Goal: Transaction & Acquisition: Obtain resource

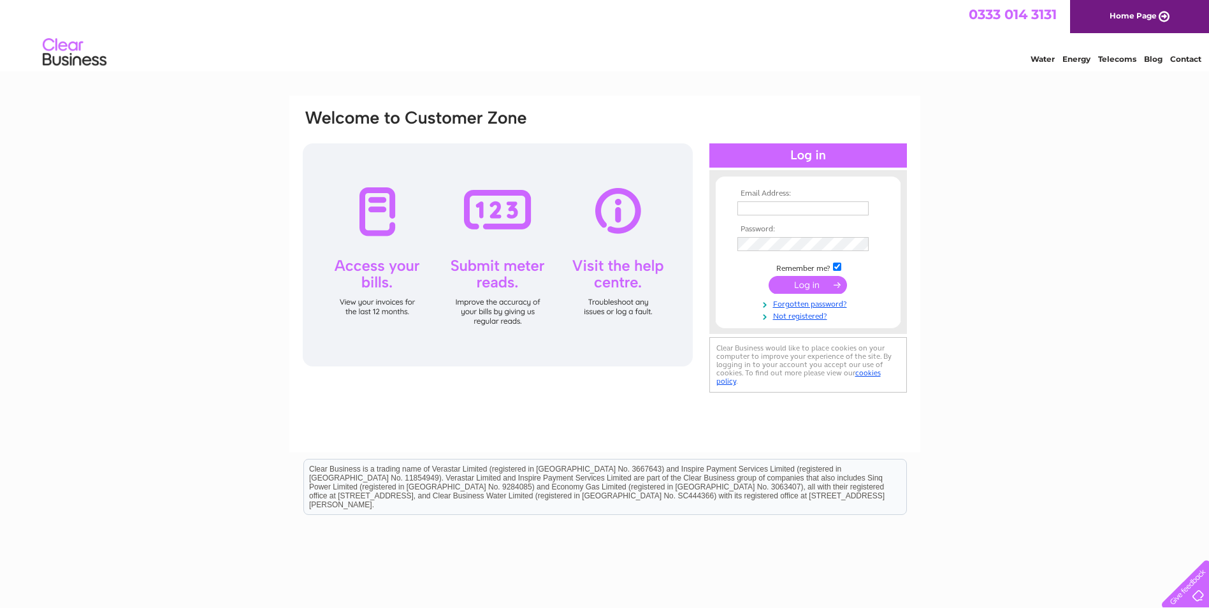
type input "catherine.phillip@googlemail.com"
click at [818, 284] on input "submit" at bounding box center [807, 285] width 78 height 18
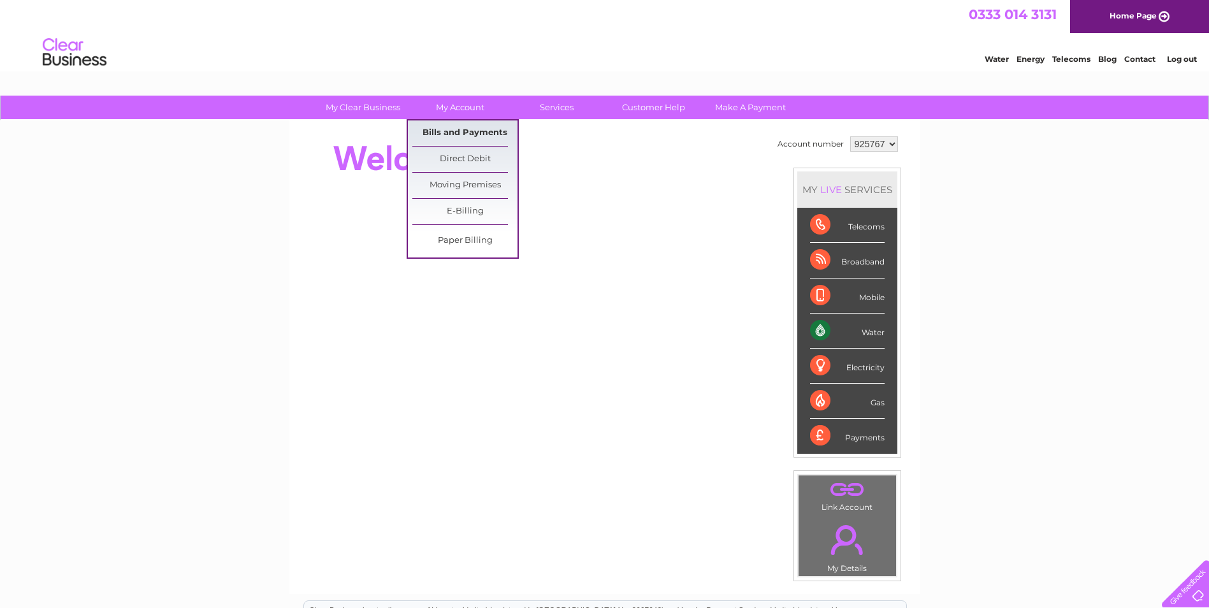
click at [453, 132] on link "Bills and Payments" at bounding box center [464, 132] width 105 height 25
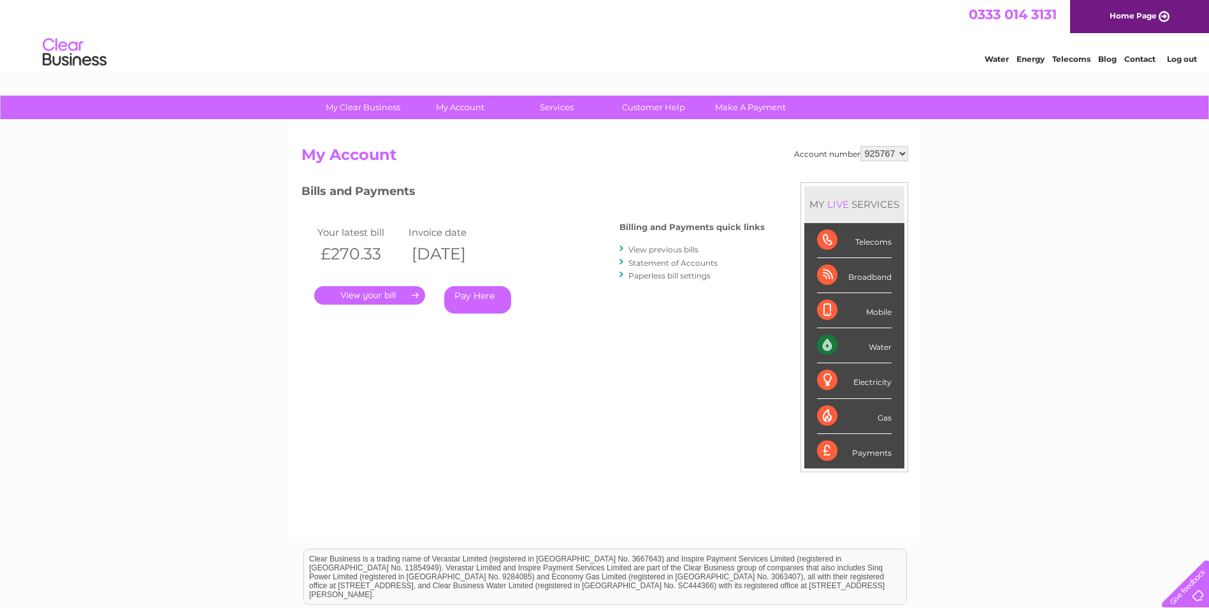
click at [356, 296] on link "." at bounding box center [369, 295] width 111 height 18
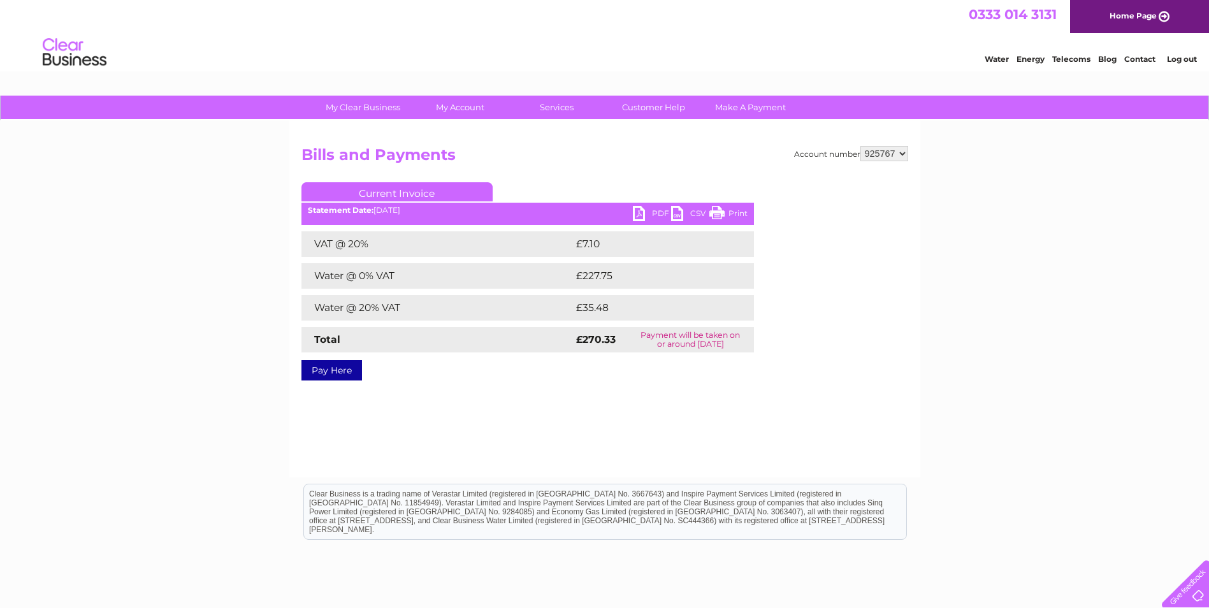
click at [642, 212] on link "PDF" at bounding box center [652, 215] width 38 height 18
click at [906, 154] on select "925767 925771 925772 925778 925782 925787" at bounding box center [884, 153] width 48 height 15
select select "925771"
click at [860, 146] on select "925767 925771 925772 925778 925782 925787" at bounding box center [884, 153] width 48 height 15
click at [636, 212] on link "PDF" at bounding box center [652, 215] width 38 height 18
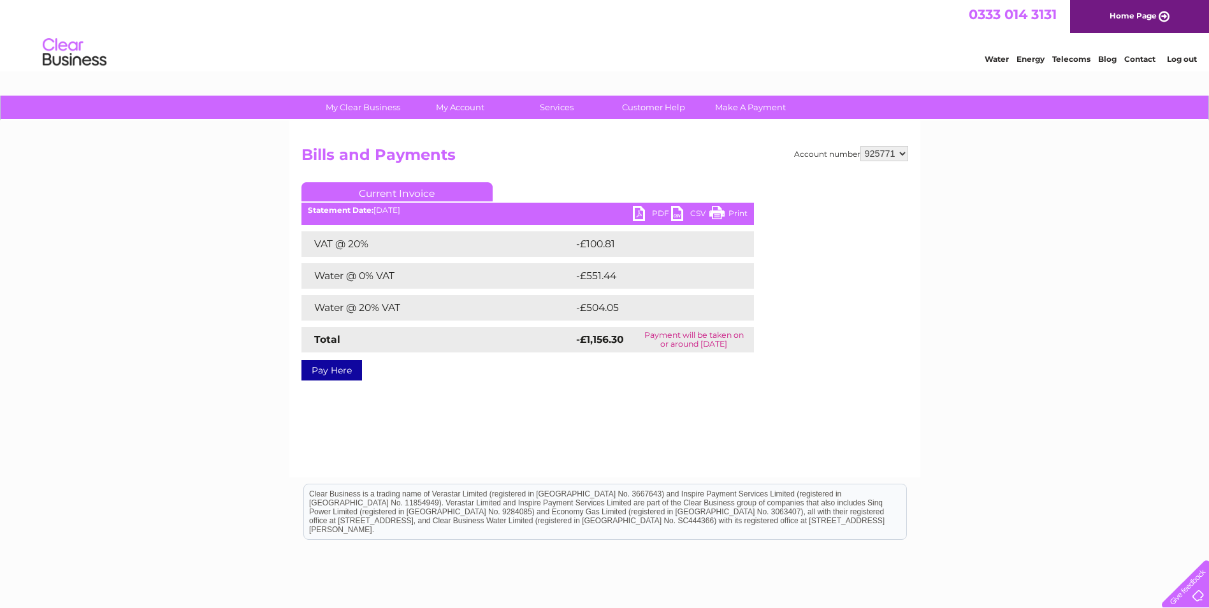
click at [900, 148] on select "925767 925771 925772 925778 925782 925787" at bounding box center [884, 153] width 48 height 15
select select "925772"
click at [860, 146] on select "925767 925771 925772 925778 925782 925787" at bounding box center [884, 153] width 48 height 15
click at [636, 219] on link "PDF" at bounding box center [652, 215] width 38 height 18
click at [893, 152] on select "925767 925771 925772 925778 925782 925787" at bounding box center [884, 153] width 48 height 15
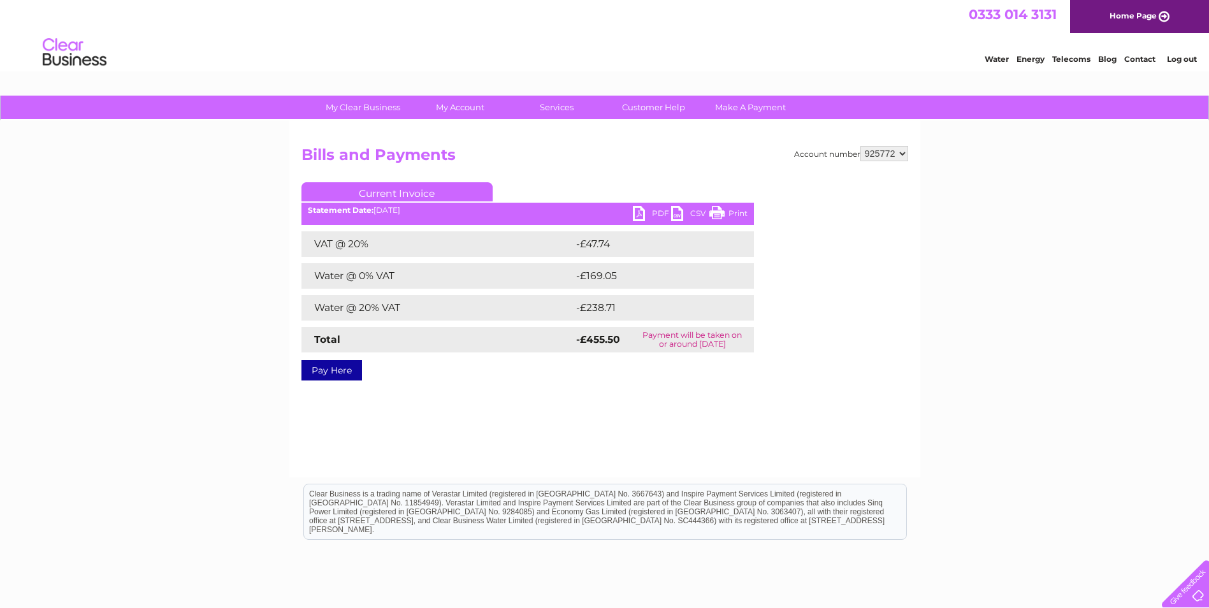
click at [904, 155] on select "925767 925771 925772 925778 925782 925787" at bounding box center [884, 153] width 48 height 15
select select "925778"
click at [860, 146] on select "925767 925771 925772 925778 925782 925787" at bounding box center [884, 153] width 48 height 15
click at [640, 213] on link "PDF" at bounding box center [652, 215] width 38 height 18
click at [882, 154] on select "925767 925771 925772 925778 925782 925787" at bounding box center [884, 153] width 48 height 15
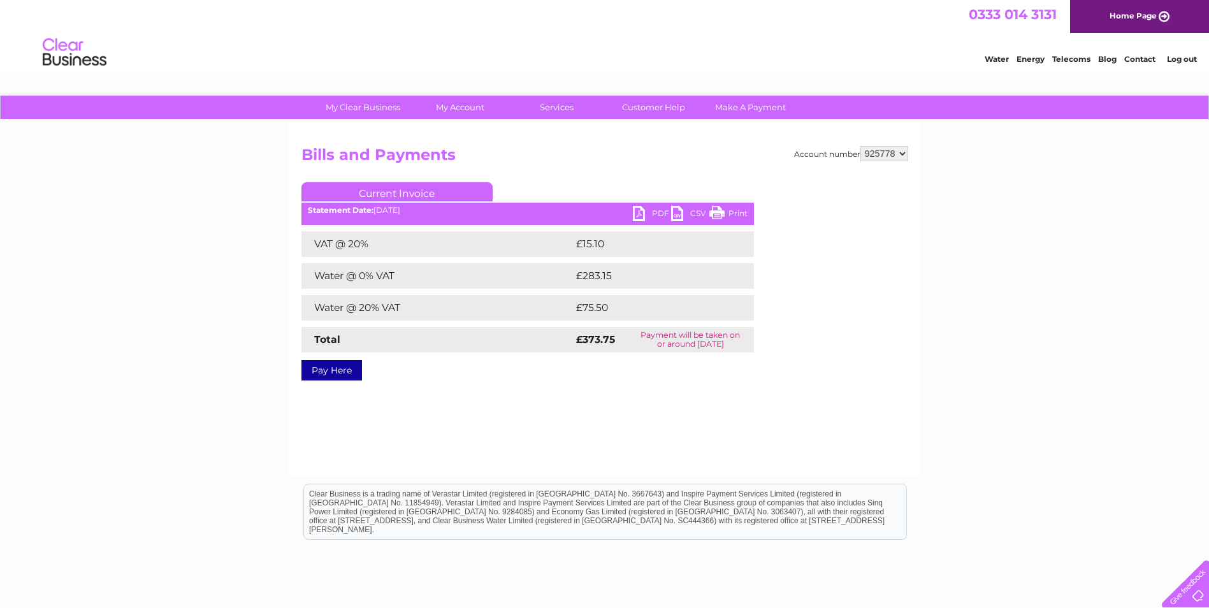
select select "925787"
click at [860, 146] on select "925767 925771 925772 925778 925782 925787" at bounding box center [884, 153] width 48 height 15
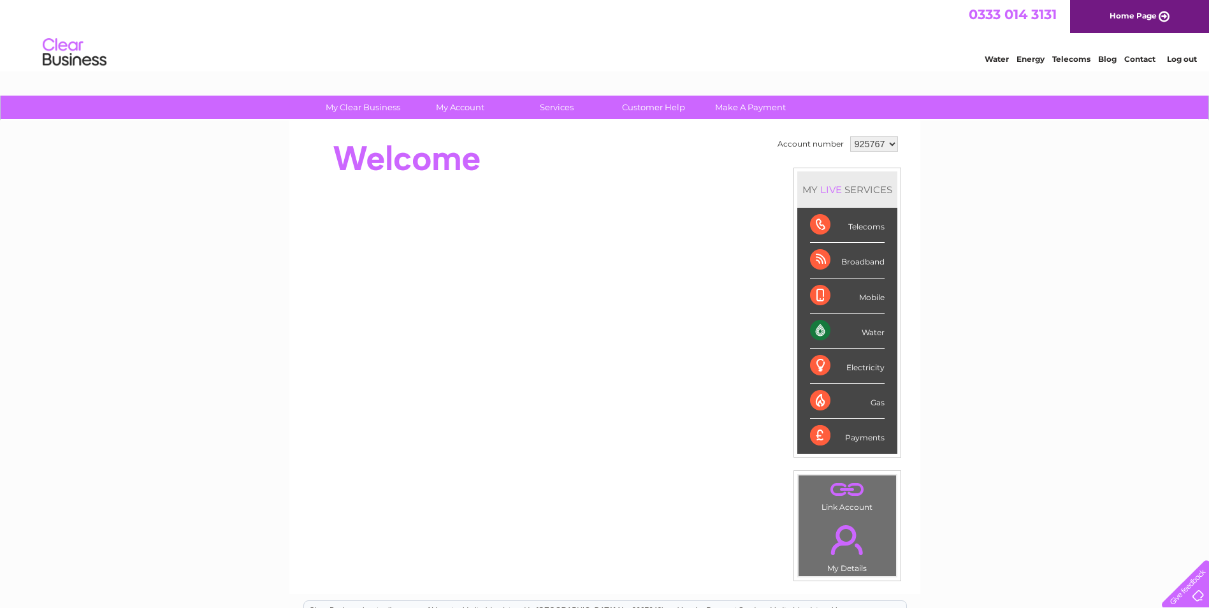
click at [891, 146] on select "925767 925771 925772 925778 925782 925787" at bounding box center [874, 143] width 48 height 15
select select "925787"
click at [850, 136] on select "925767 925771 925772 925778 925782 925787" at bounding box center [874, 143] width 48 height 15
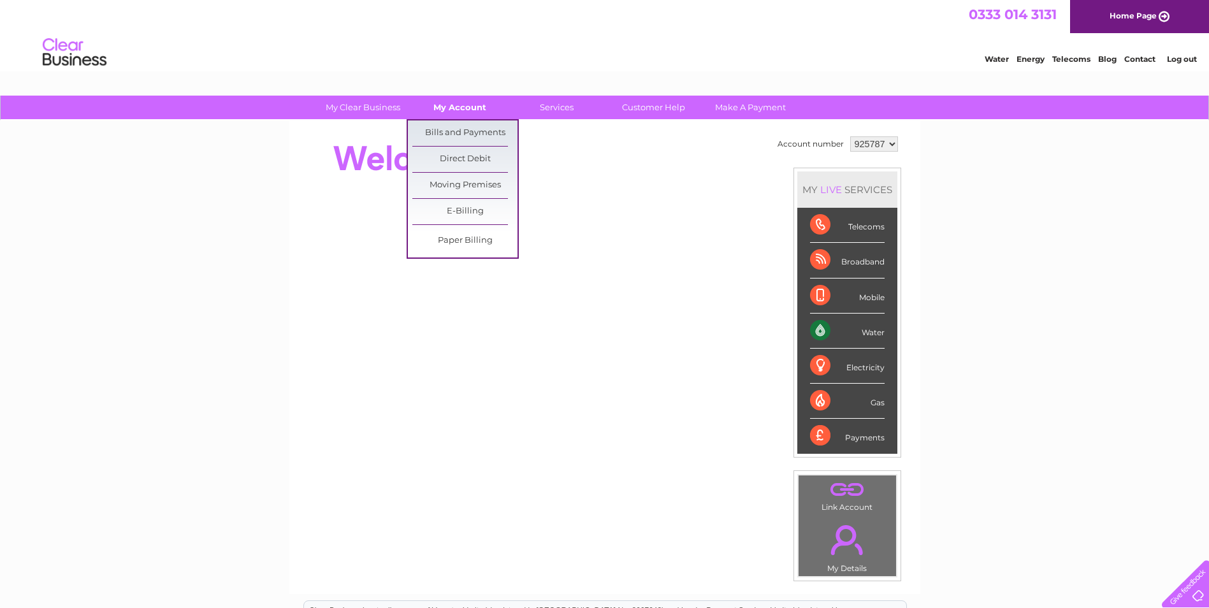
click at [447, 111] on link "My Account" at bounding box center [459, 108] width 105 height 24
click at [447, 132] on link "Bills and Payments" at bounding box center [464, 132] width 105 height 25
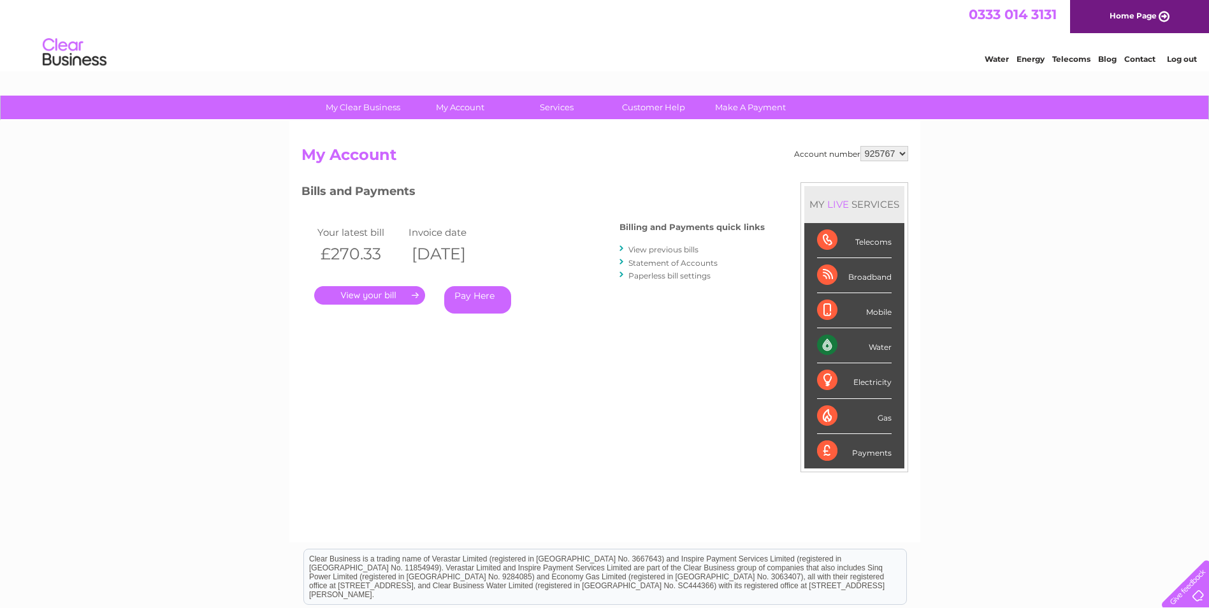
click at [343, 290] on link "." at bounding box center [369, 295] width 111 height 18
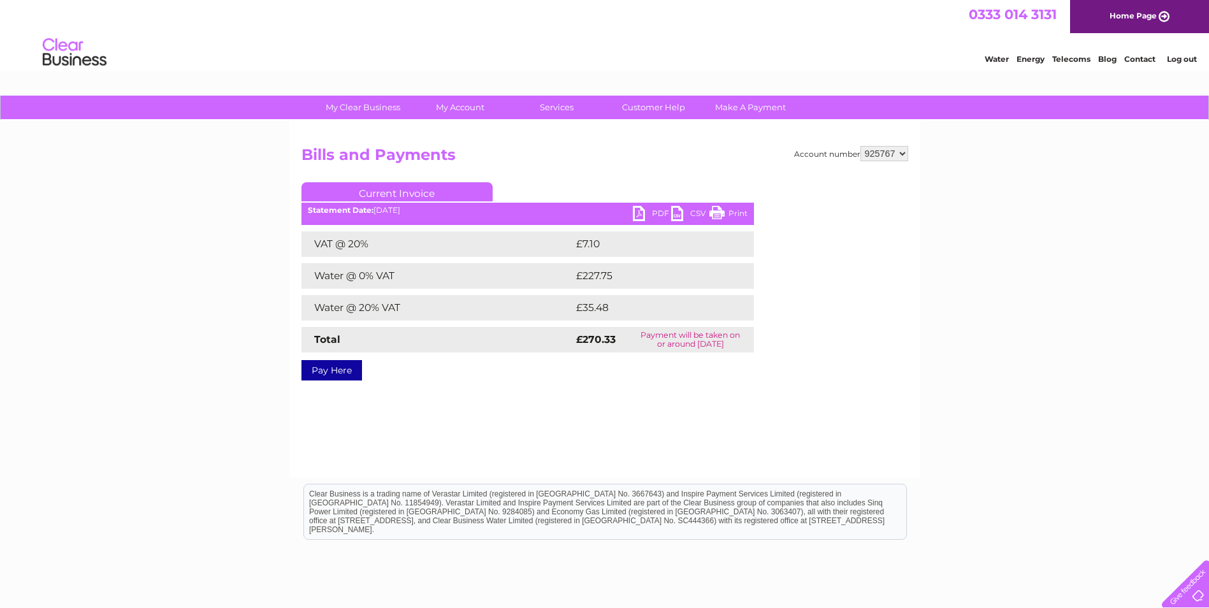
click at [644, 212] on link "PDF" at bounding box center [652, 215] width 38 height 18
click at [900, 152] on select "925767 925771 925772 925778 925782 925787" at bounding box center [884, 153] width 48 height 15
select select "925787"
click at [860, 146] on select "925767 925771 925772 925778 925782 925787" at bounding box center [884, 153] width 48 height 15
click at [635, 210] on link "PDF" at bounding box center [652, 215] width 38 height 18
